Goal: Transaction & Acquisition: Purchase product/service

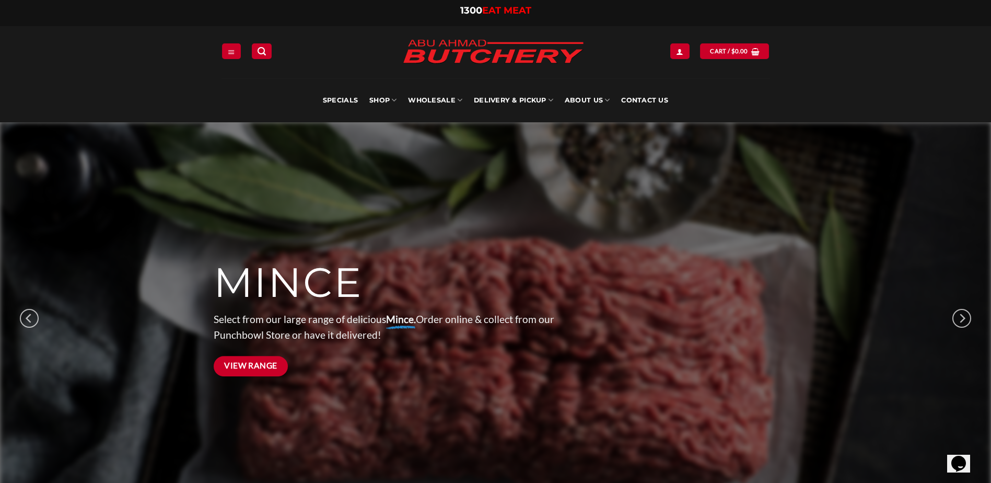
click at [263, 362] on span "View Range" at bounding box center [250, 365] width 53 height 13
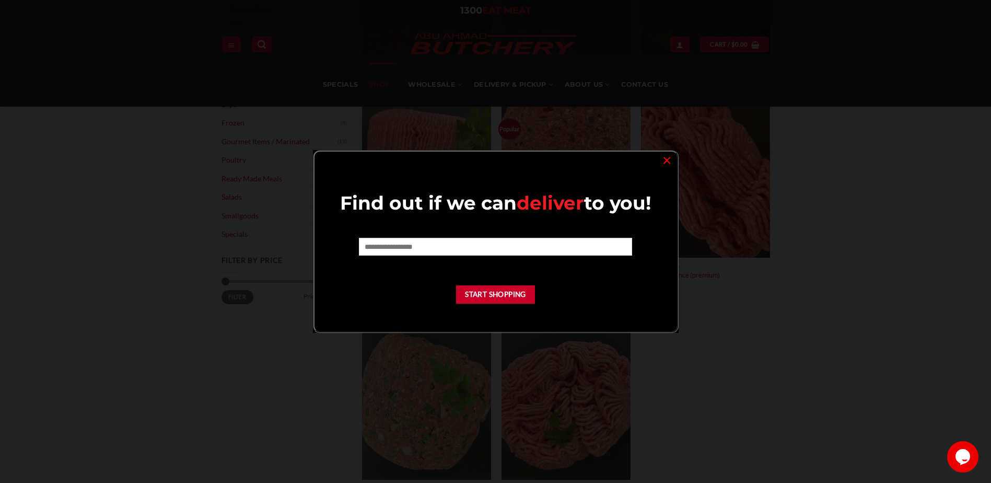
scroll to position [209, 0]
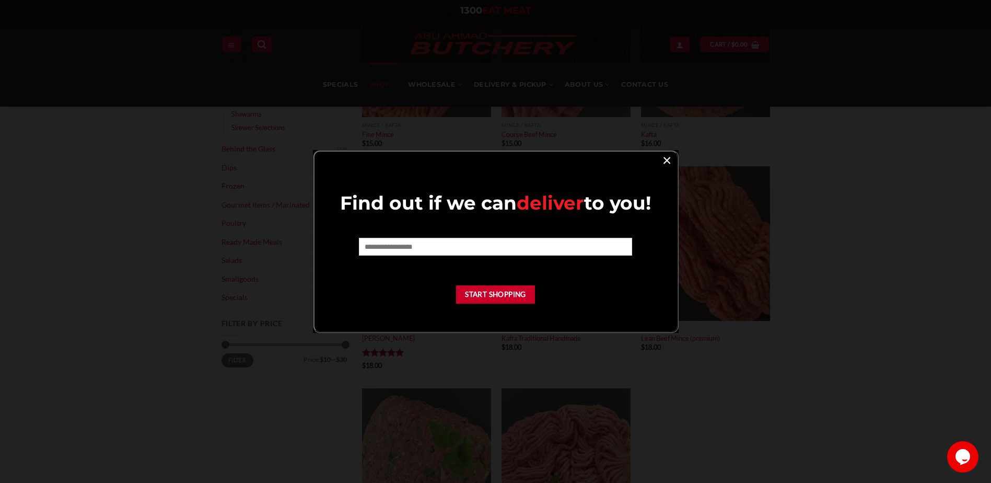
click at [661, 162] on link "×" at bounding box center [666, 160] width 15 height 14
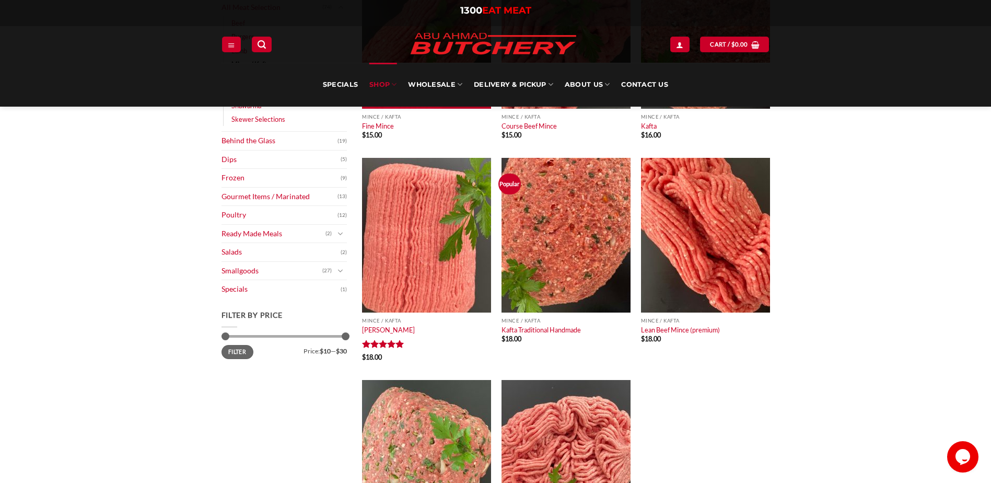
scroll to position [52, 0]
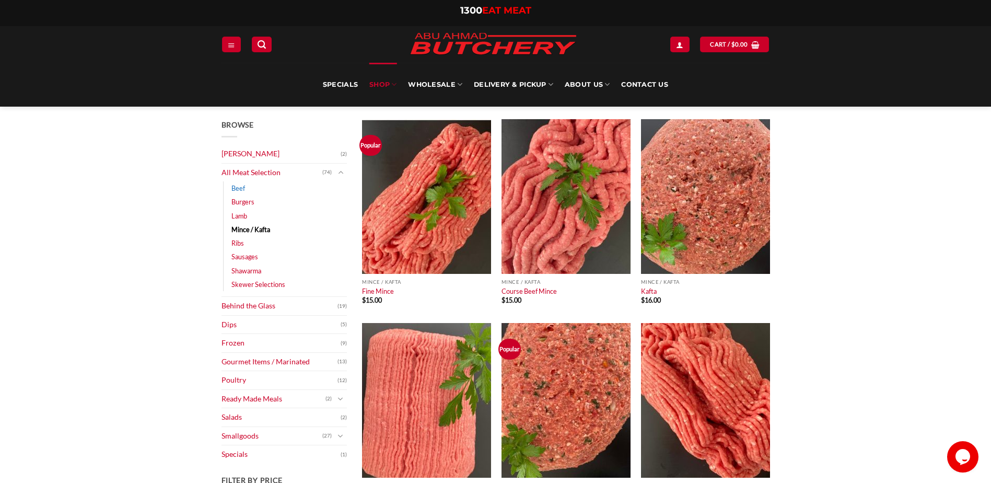
click at [242, 189] on link "Beef" at bounding box center [238, 188] width 14 height 14
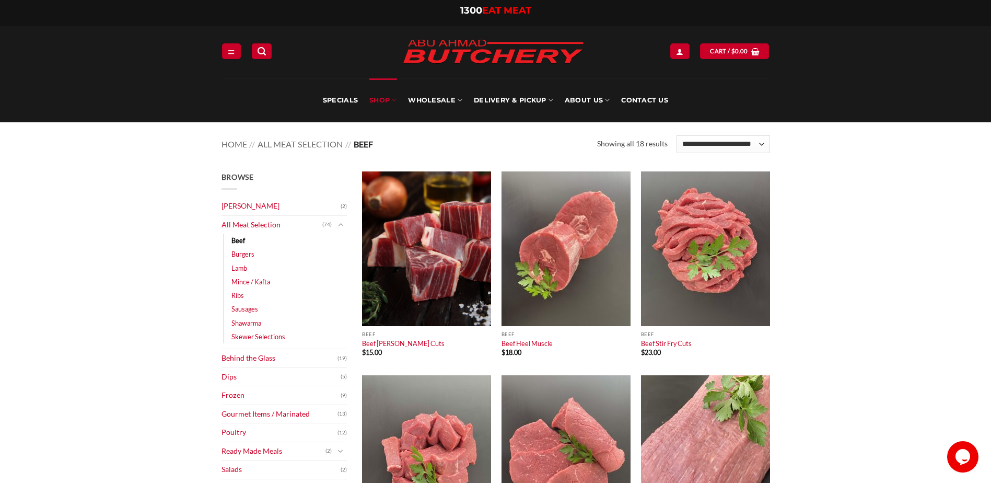
click at [247, 265] on li "Lamb (28)" at bounding box center [288, 268] width 115 height 14
click at [243, 270] on link "Lamb" at bounding box center [239, 268] width 16 height 14
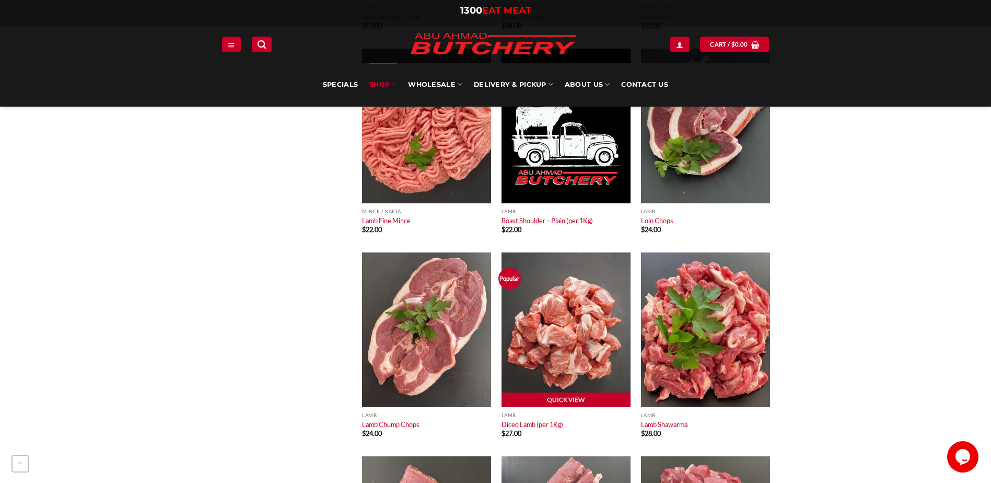
scroll to position [993, 0]
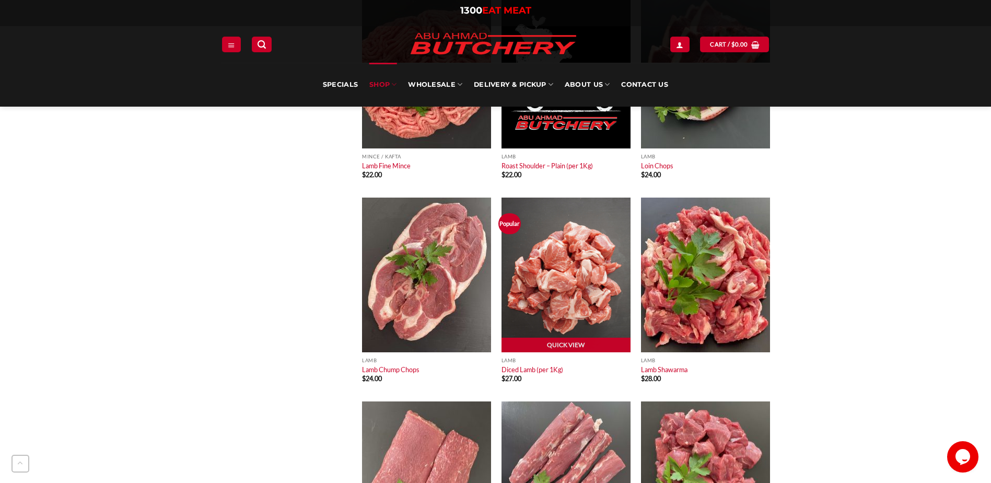
click at [558, 335] on img at bounding box center [566, 274] width 129 height 155
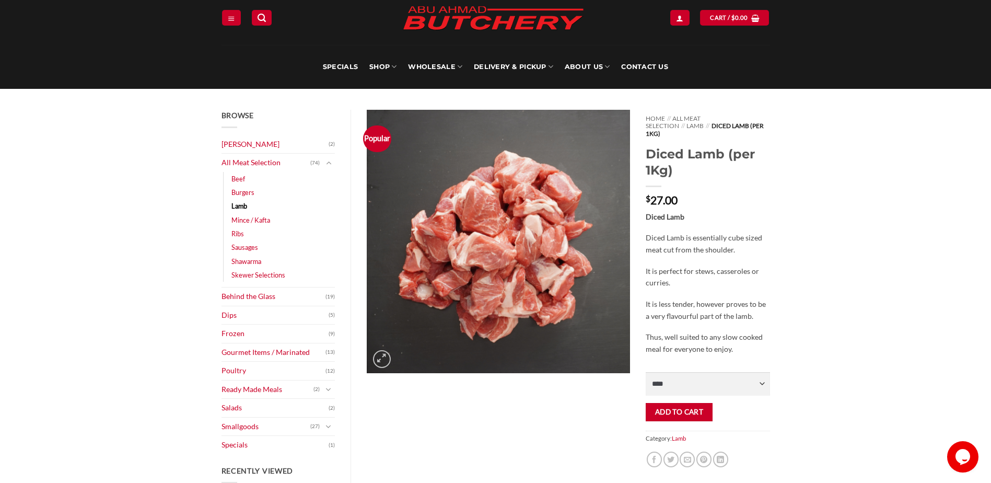
scroll to position [52, 0]
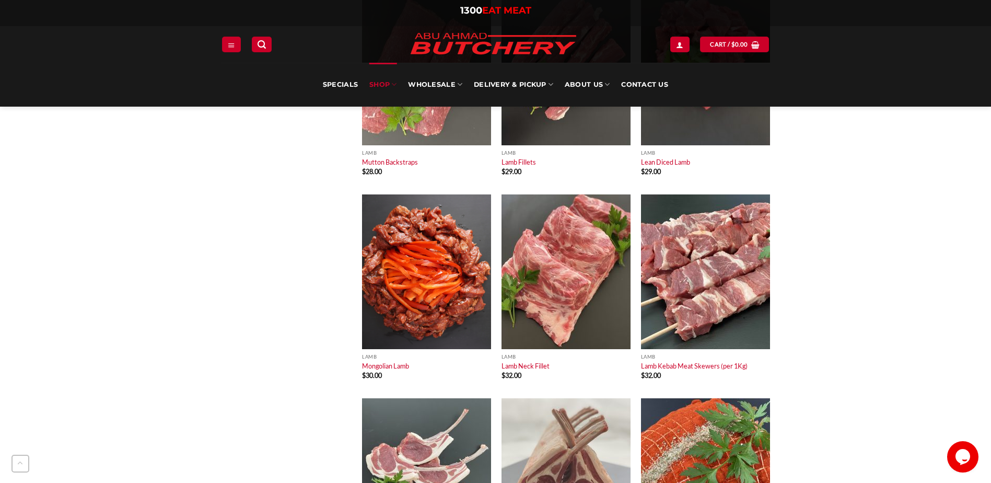
scroll to position [1358, 0]
